Goal: Information Seeking & Learning: Learn about a topic

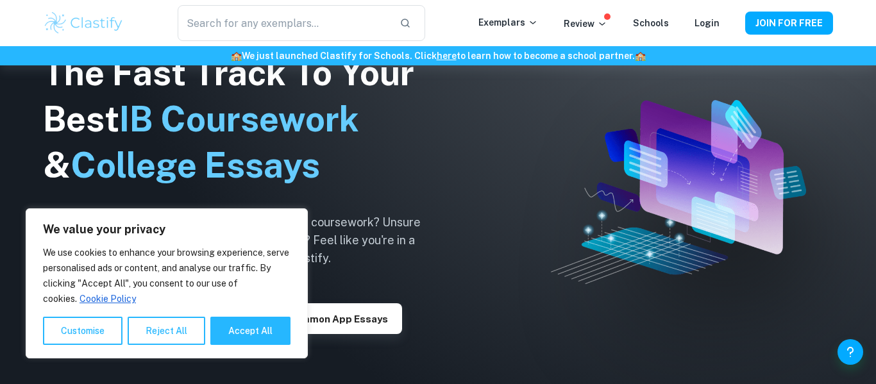
scroll to position [150, 0]
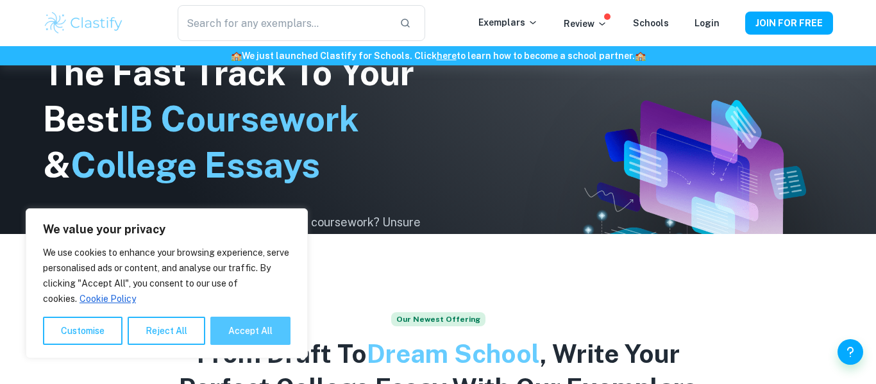
click at [240, 331] on button "Accept All" at bounding box center [250, 331] width 80 height 28
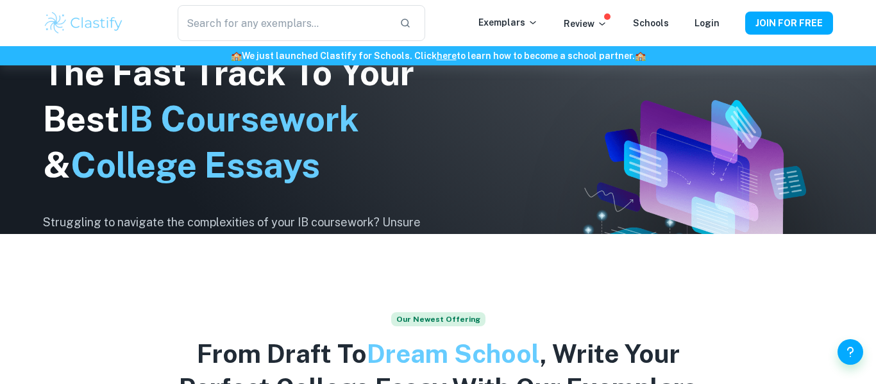
checkbox input "true"
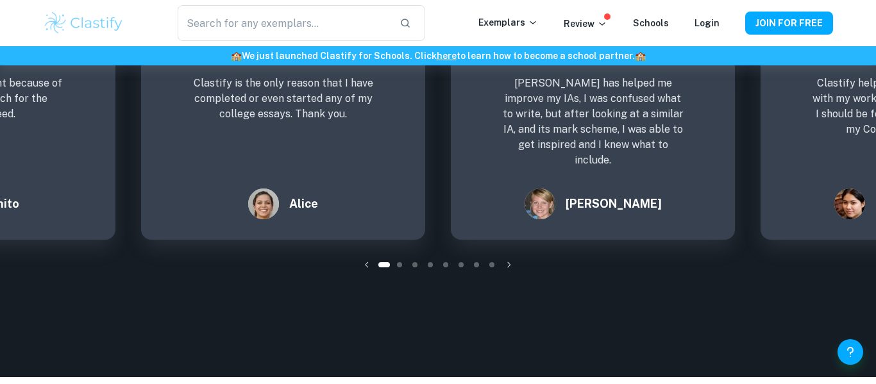
scroll to position [0, 0]
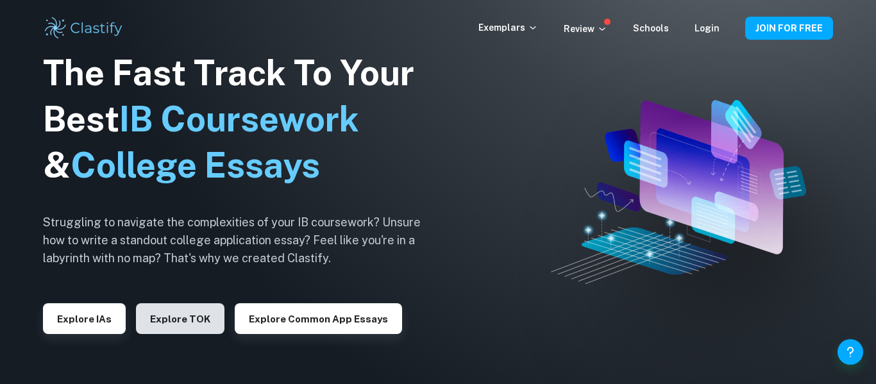
click at [183, 325] on button "Explore TOK" at bounding box center [180, 318] width 88 height 31
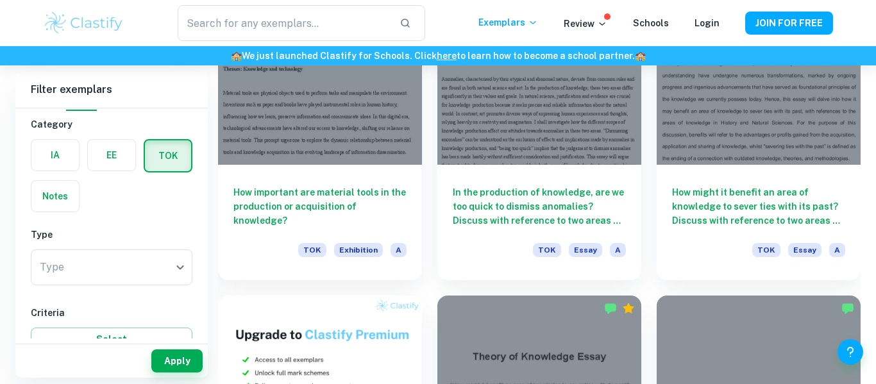
scroll to position [652, 0]
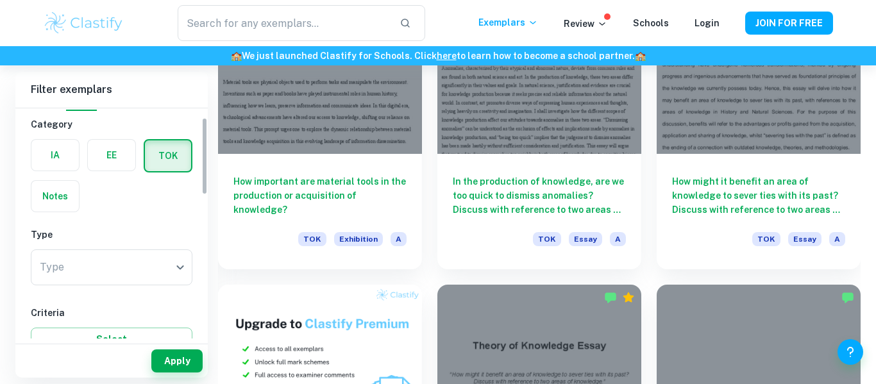
click at [104, 143] on label "button" at bounding box center [111, 155] width 47 height 31
click at [0, 0] on input "radio" at bounding box center [0, 0] width 0 height 0
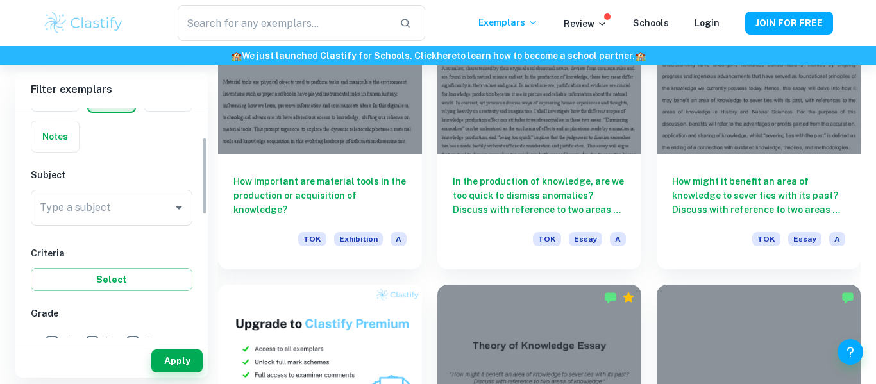
scroll to position [85, 0]
click at [144, 222] on input "Type a subject" at bounding box center [102, 210] width 131 height 24
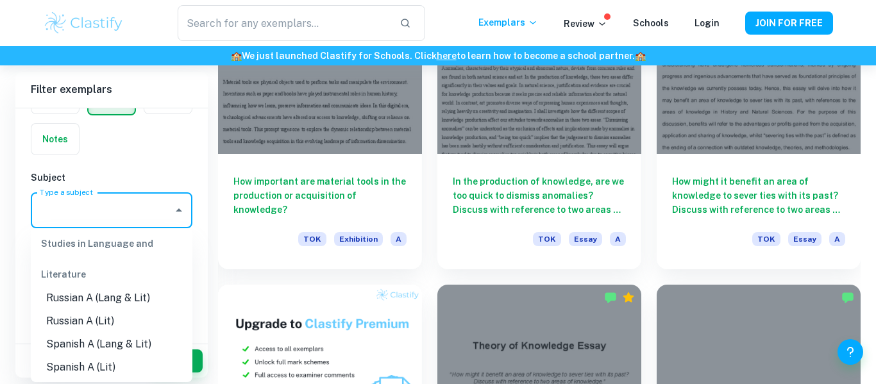
scroll to position [469, 0]
click at [120, 201] on input "Type a subject" at bounding box center [102, 210] width 131 height 24
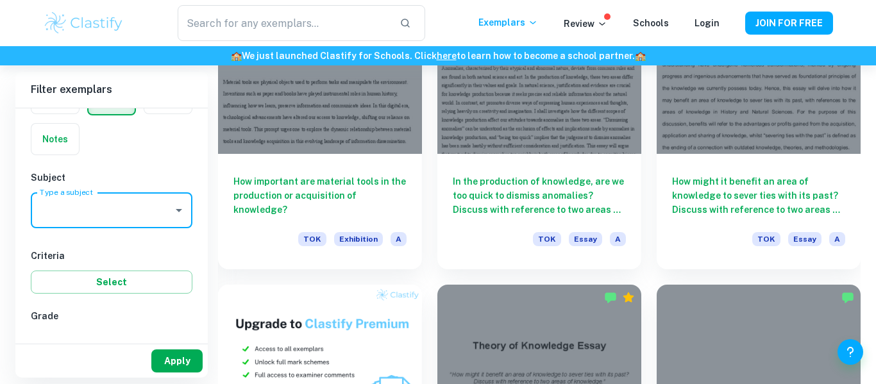
click at [171, 360] on button "Apply" at bounding box center [176, 360] width 51 height 23
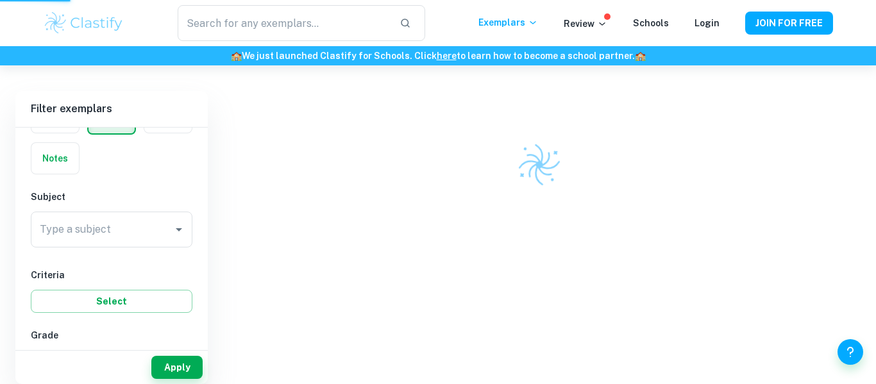
scroll to position [272, 0]
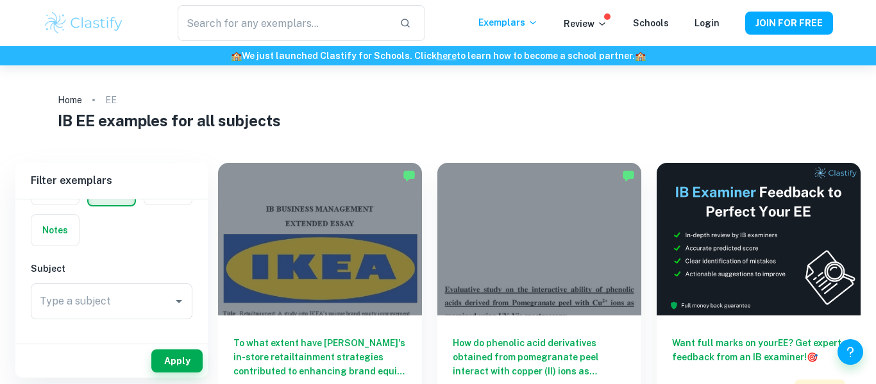
click at [515, 92] on ol "Home EE" at bounding box center [438, 100] width 760 height 18
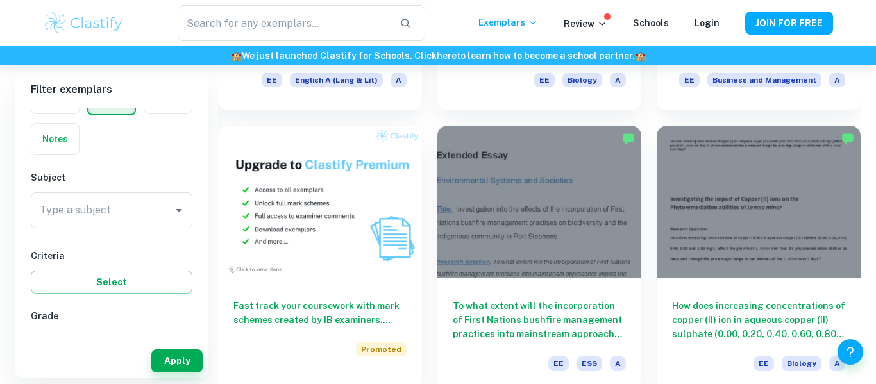
scroll to position [601, 0]
